Goal: Task Accomplishment & Management: Complete application form

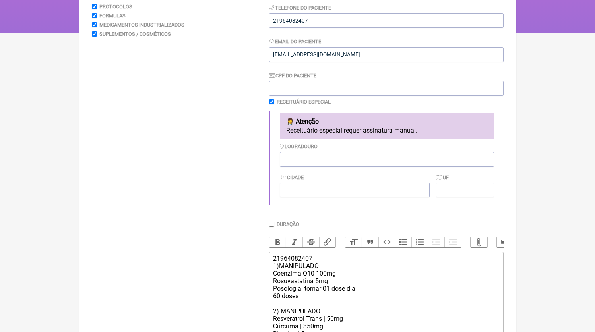
scroll to position [290, 0]
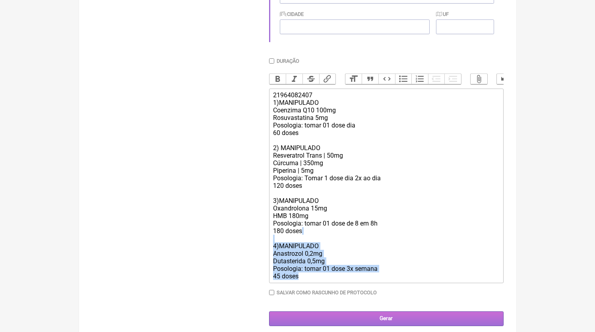
click at [363, 326] on input "Gerar" at bounding box center [386, 319] width 235 height 15
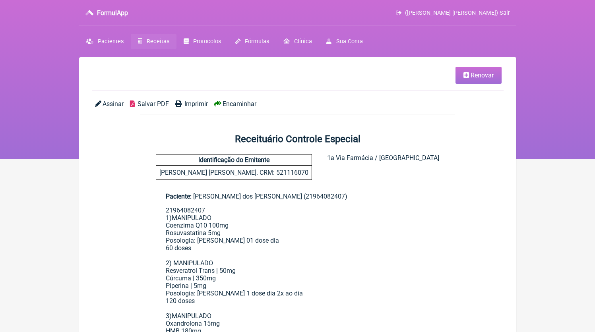
click at [155, 107] on span "Salvar PDF" at bounding box center [153, 104] width 31 height 8
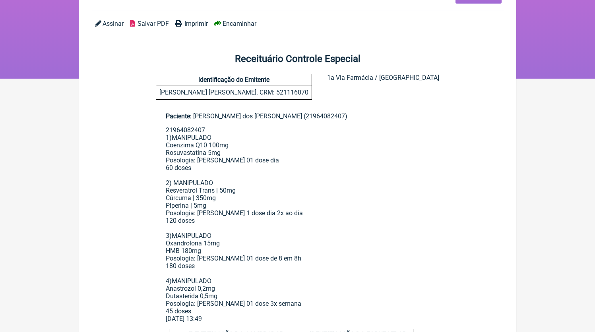
scroll to position [39, 0]
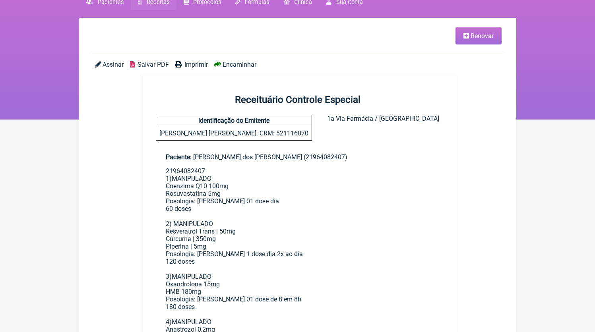
click at [161, 6] on span "Receitas" at bounding box center [158, 2] width 23 height 7
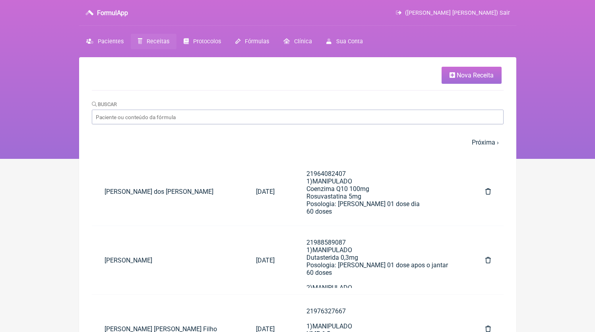
click at [454, 68] on link "Nova Receita" at bounding box center [472, 75] width 60 height 17
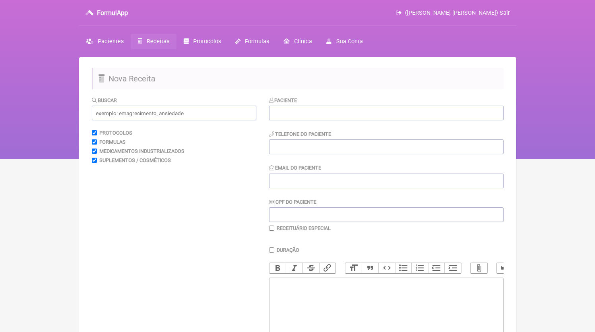
click at [320, 99] on div "Paciente" at bounding box center [386, 108] width 235 height 24
click at [318, 118] on input "text" at bounding box center [386, 113] width 235 height 15
paste input "foto perfil [PERSON_NAME] [PERSON_NAME]"
drag, startPoint x: 292, startPoint y: 113, endPoint x: 231, endPoint y: 111, distance: 60.5
click at [269, 111] on input "foto perfil [PERSON_NAME] [PERSON_NAME]" at bounding box center [386, 113] width 235 height 15
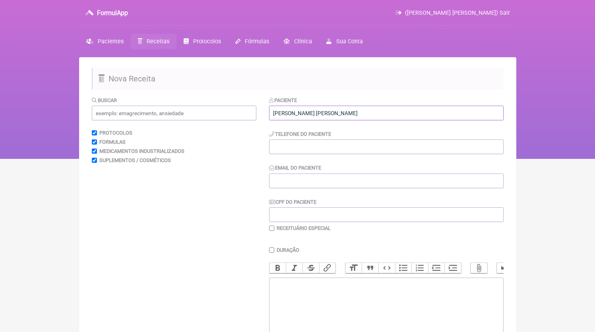
type input "[PERSON_NAME] [PERSON_NAME]"
click at [303, 153] on input "tel" at bounding box center [386, 147] width 235 height 15
click at [297, 183] on input "Email do Paciente" at bounding box center [386, 181] width 235 height 15
type input "f"
type input "[EMAIL_ADDRESS][DOMAIN_NAME]"
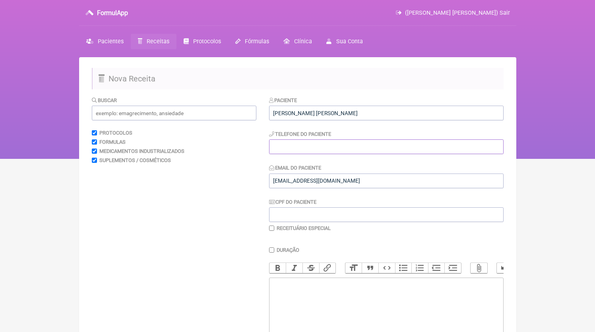
click at [402, 153] on input "tel" at bounding box center [386, 147] width 235 height 15
type input "21999735425"
paste trix-editor "<div>21999735425</div>"
click at [307, 313] on trix-editor at bounding box center [386, 325] width 235 height 95
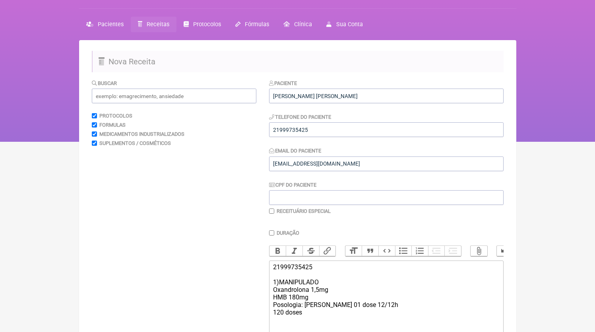
scroll to position [25, 0]
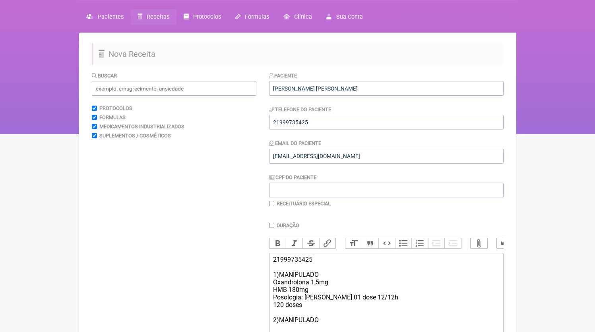
type trix-editor "<div>21999735425<br><br>1)MANIPULADO<br>Oxandrolona 1,5mg<br>HMB 180mg<br>Posol…"
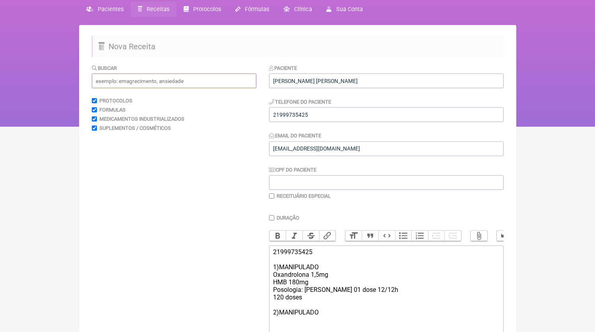
click at [194, 80] on input "text" at bounding box center [174, 81] width 165 height 15
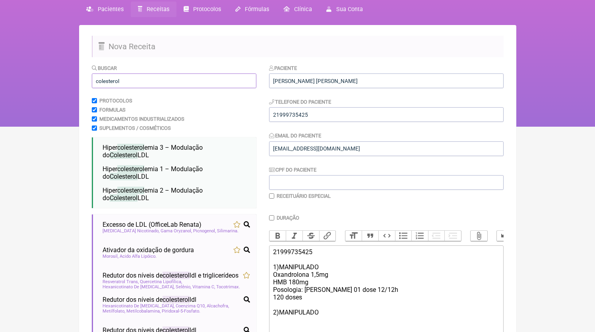
scroll to position [121, 0]
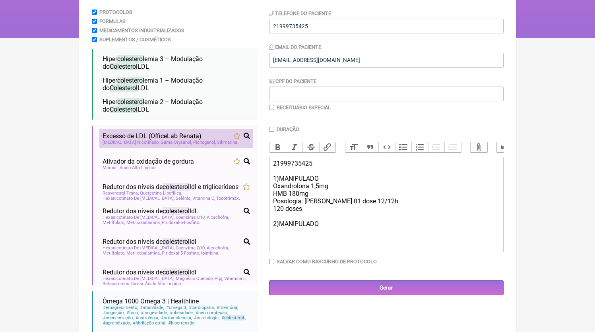
type input "colesterol"
click at [193, 142] on span "Picnogenol" at bounding box center [204, 142] width 23 height 5
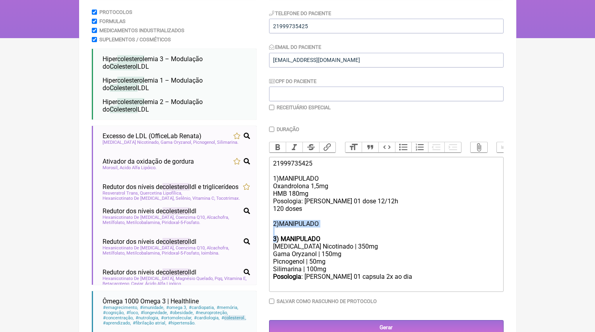
drag, startPoint x: 277, startPoint y: 246, endPoint x: 272, endPoint y: 232, distance: 14.3
click at [272, 232] on trix-editor "21999735425 1)MANIPULADO Oxandrolona 1,5mg HMB 180mg Posologia: tomar 01 dose 1…" at bounding box center [386, 224] width 235 height 135
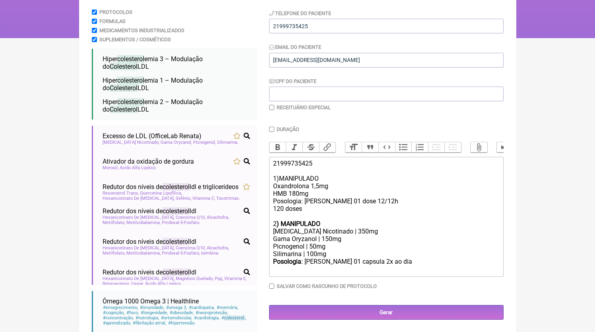
click at [388, 287] on div "Duração Duração de 30 dias Bold Italic Strikethrough Link Heading Quote Code Bu…" at bounding box center [386, 210] width 235 height 169
click at [387, 277] on trix-editor "21999735425 1)MANIPULADO Oxandrolona 1,5mg HMB 180mg Posologia: tomar 01 dose 1…" at bounding box center [386, 217] width 235 height 120
click at [327, 243] on div "Gama Oryzanol | 150mg" at bounding box center [386, 239] width 226 height 8
click at [334, 258] on div "Silimarina | 100mg" at bounding box center [386, 254] width 226 height 8
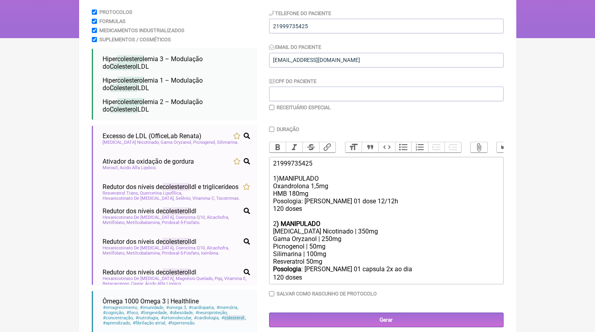
scroll to position [153, 0]
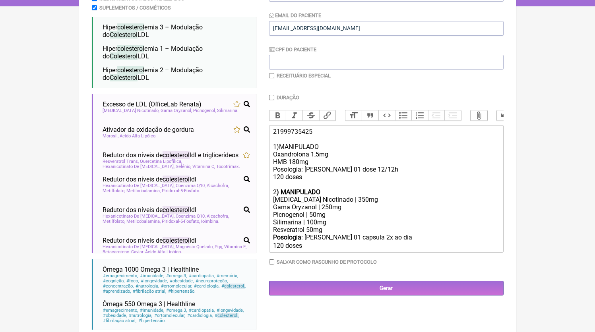
click at [322, 250] on div "Posologia : tomar 01 capsula 2x ao dia ㅤ 120 doses" at bounding box center [386, 242] width 226 height 16
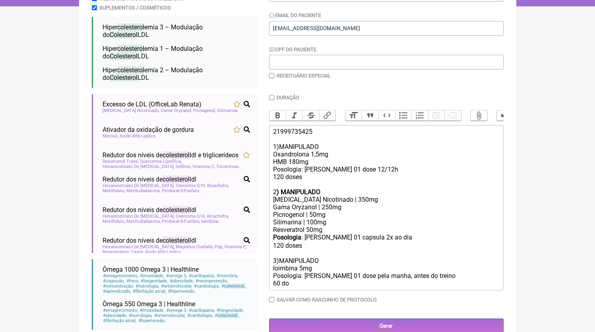
type trix-editor "<div>21999735425<br><br>1)MANIPULADO<br>Oxandrolona 1,5mg<br>HMB 180mg<br>Posol…"
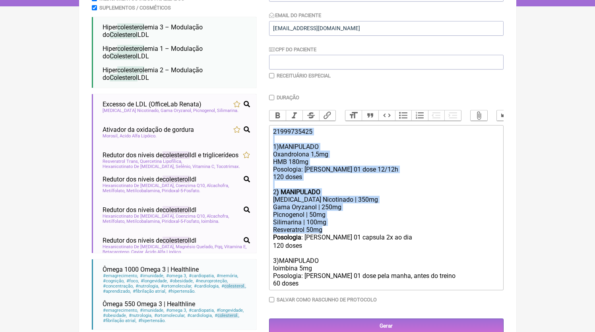
copy trix-editor "21999735425 1)MANIPULADO Oxandrolona 1,5mg HMB 180mg Posologia: tomar 01 dose 1…"
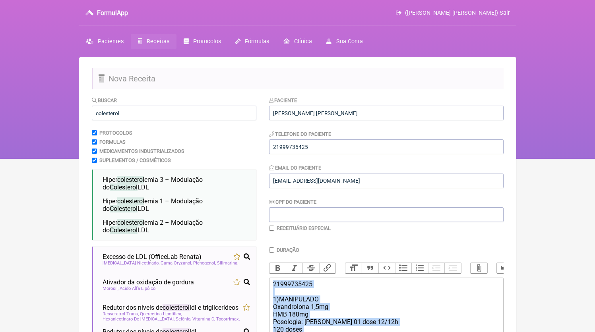
scroll to position [174, 0]
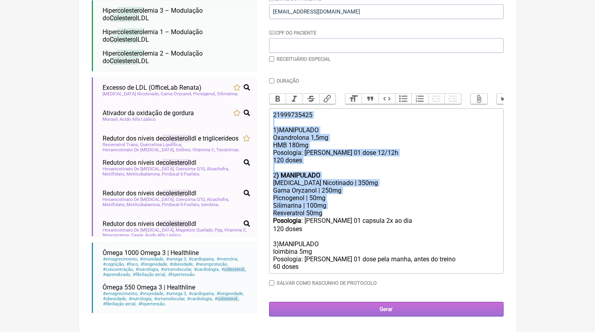
click at [358, 317] on input "Gerar" at bounding box center [386, 309] width 235 height 15
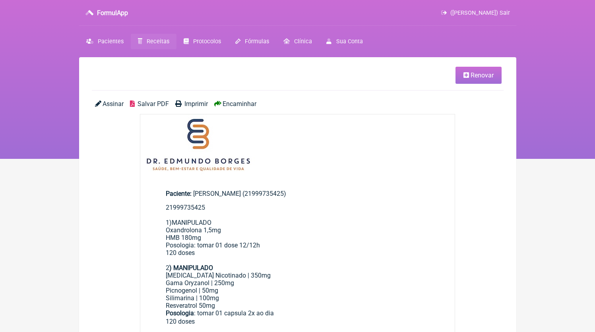
click at [154, 103] on span "Salvar PDF" at bounding box center [153, 104] width 31 height 8
click at [160, 40] on span "Receitas" at bounding box center [158, 41] width 23 height 7
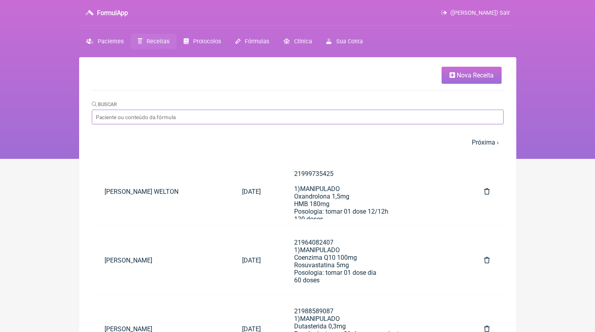
click at [271, 120] on input "Buscar" at bounding box center [298, 117] width 412 height 15
paste input "runa [PERSON_NAME],"
type input "[PERSON_NAME]"
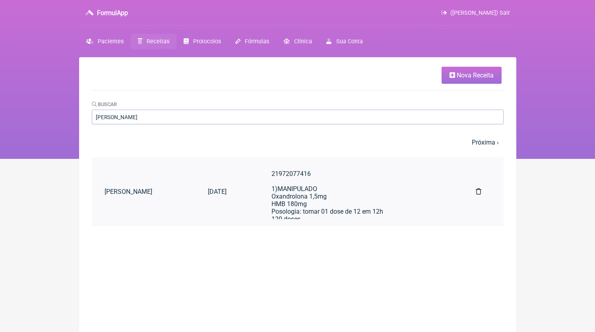
click at [316, 192] on div "21972077416 1)MANIPULADO Oxandrolona 1,5mg HMB 180mg Posologia: tomar 01 dose d…" at bounding box center [358, 253] width 173 height 166
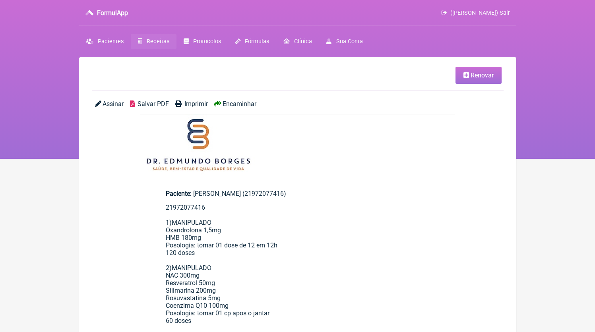
click at [463, 68] on link "Renovar" at bounding box center [479, 75] width 46 height 17
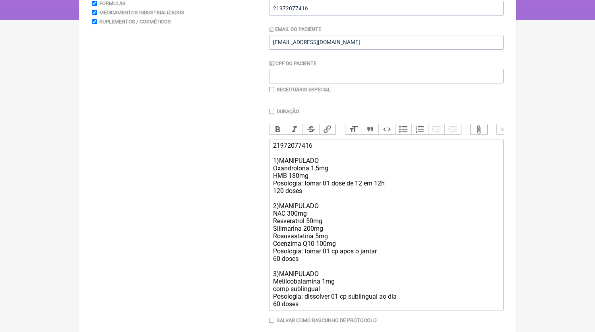
scroll to position [182, 0]
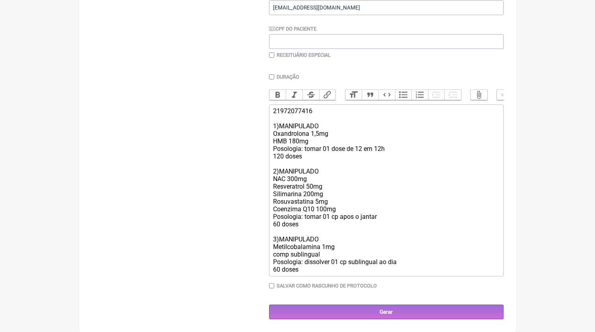
click at [315, 133] on div "21972077416 1)MANIPULADO Oxandrolona 1,5mg HMB 180mg Posologia: tomar 01 dose d…" at bounding box center [386, 190] width 226 height 166
click at [315, 136] on div "21972077416 1)MANIPULADO Oxandrolona 1,5mg HMB 180mg Posologia: tomar 01 dose d…" at bounding box center [386, 190] width 226 height 166
drag, startPoint x: 334, startPoint y: 134, endPoint x: 312, endPoint y: 135, distance: 22.3
click at [312, 135] on div "21972077416 1)MANIPULADO Oxandrolona 2,5mg HMB 180mg Posologia: tomar 01 dose d…" at bounding box center [386, 190] width 226 height 166
click at [316, 269] on div "21972077416 1)MANIPULADO Oxandrolona 2,5mg HMB 180mg Posologia: tomar 01 dose d…" at bounding box center [386, 190] width 226 height 166
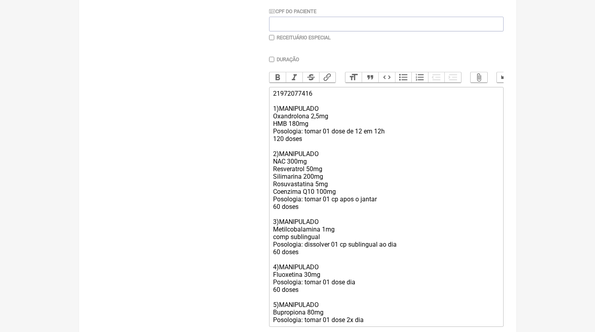
scroll to position [198, 0]
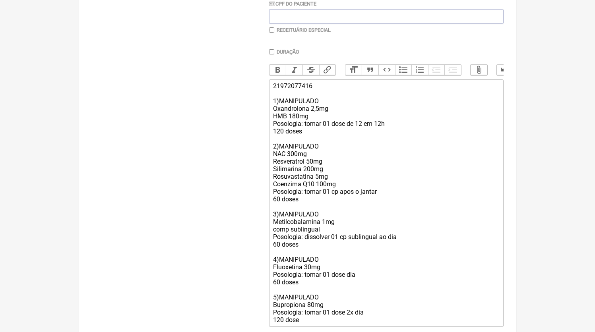
type trix-editor "<div>21972077416<br><br>1)MANIPULADO<br>Oxandrolona 2,5mg<br>HMB 180mg<br>Posol…"
click at [294, 33] on label "Receituário Especial" at bounding box center [304, 30] width 54 height 6
checkbox input "true"
